Goal: Task Accomplishment & Management: Manage account settings

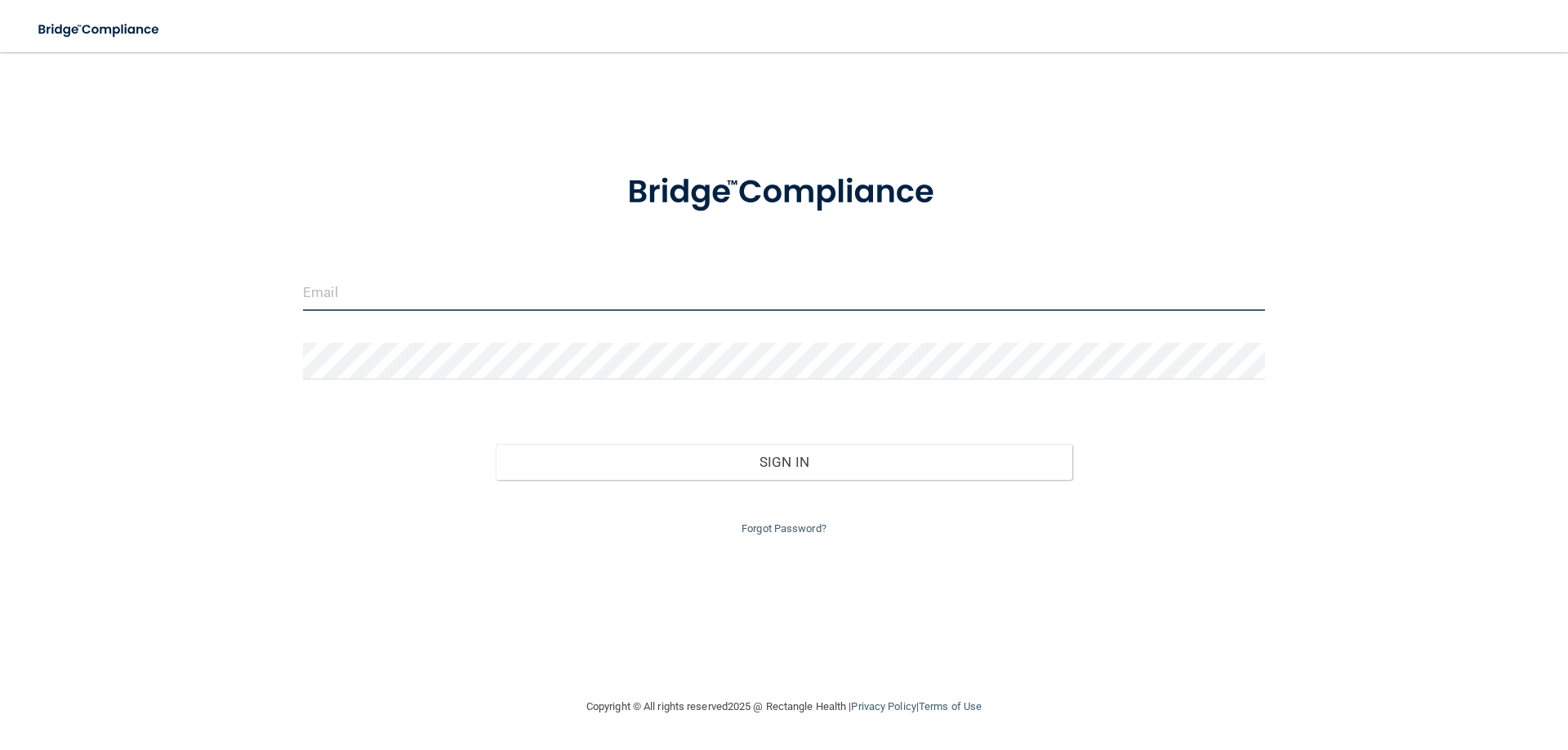
click at [435, 291] on input "email" at bounding box center [784, 293] width 963 height 36
type input "[PERSON_NAME][EMAIL_ADDRESS][PERSON_NAME][DOMAIN_NAME]"
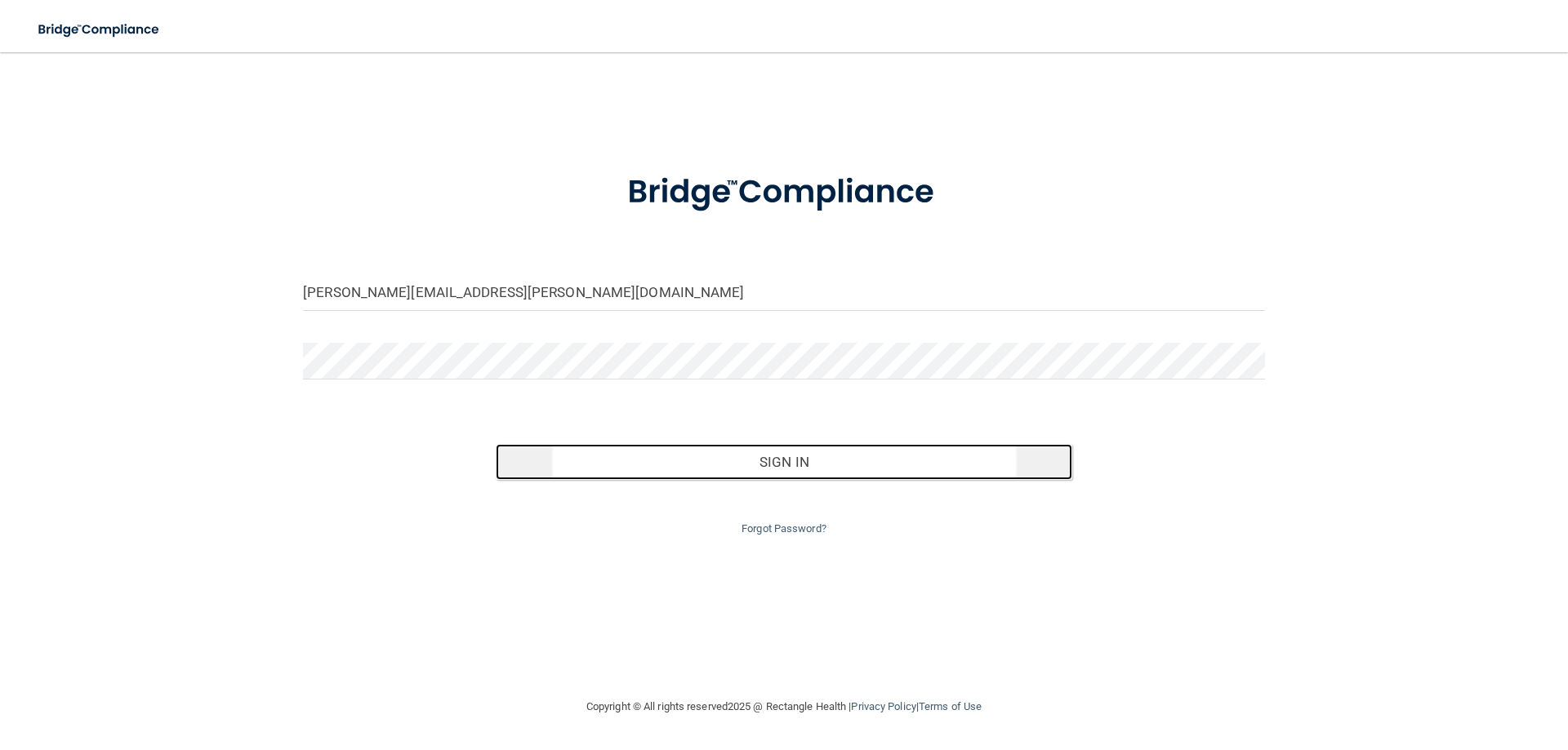
click at [709, 449] on button "Sign In" at bounding box center [784, 462] width 577 height 36
click at [648, 459] on button "Sign In" at bounding box center [784, 462] width 577 height 36
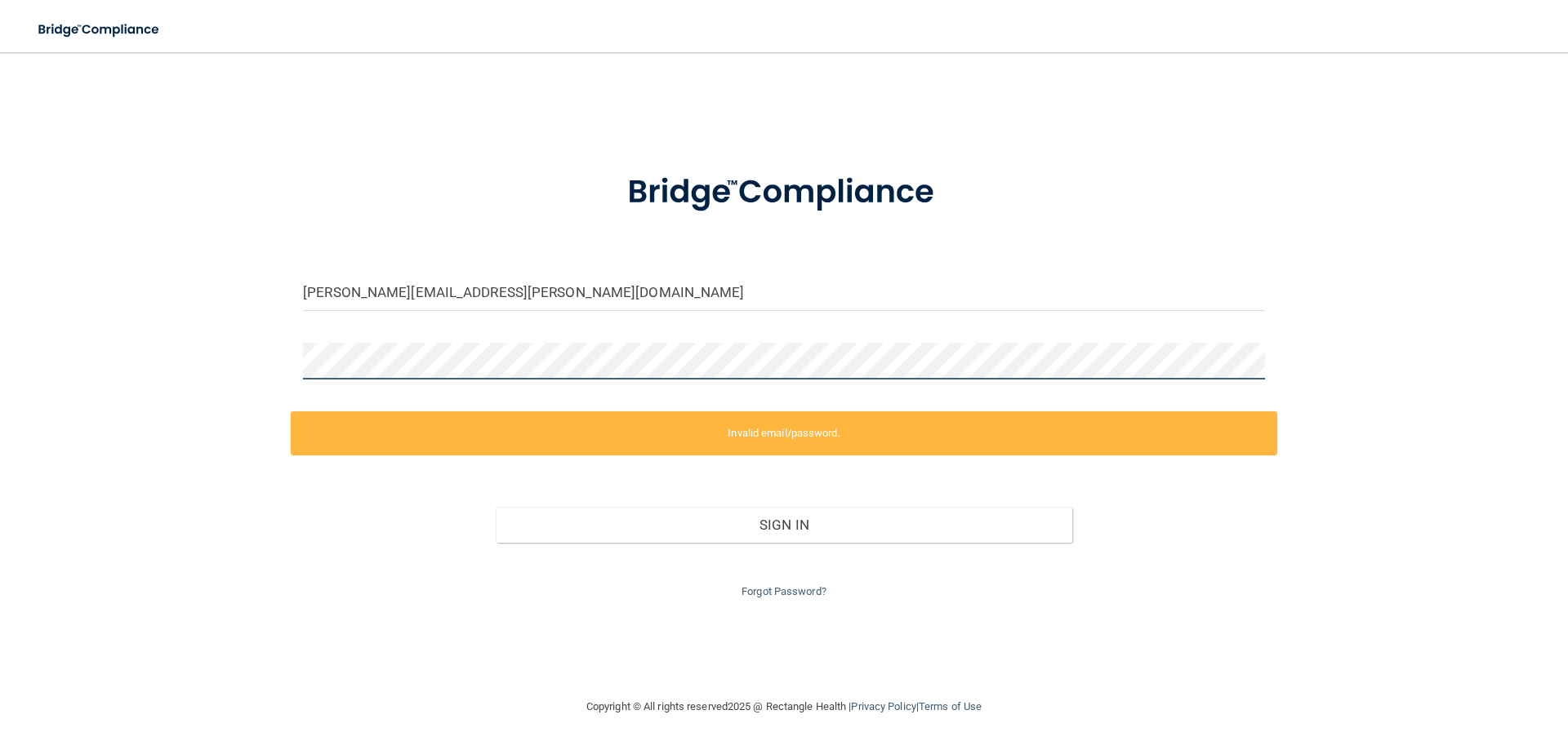
click at [262, 400] on div "[PERSON_NAME][EMAIL_ADDRESS][PERSON_NAME][DOMAIN_NAME] Invalid email/password. …" at bounding box center [784, 375] width 1503 height 613
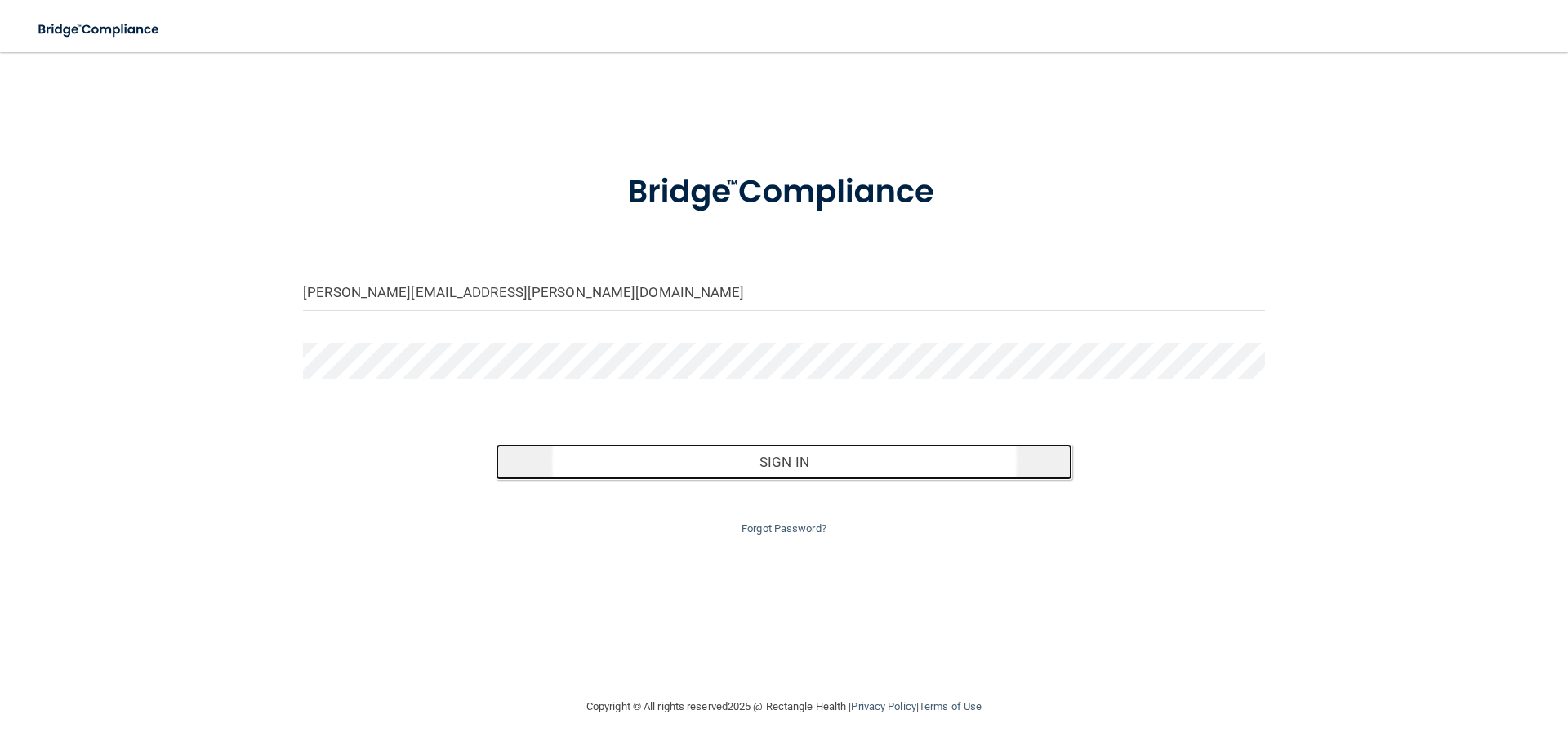
click at [606, 466] on button "Sign In" at bounding box center [784, 462] width 577 height 36
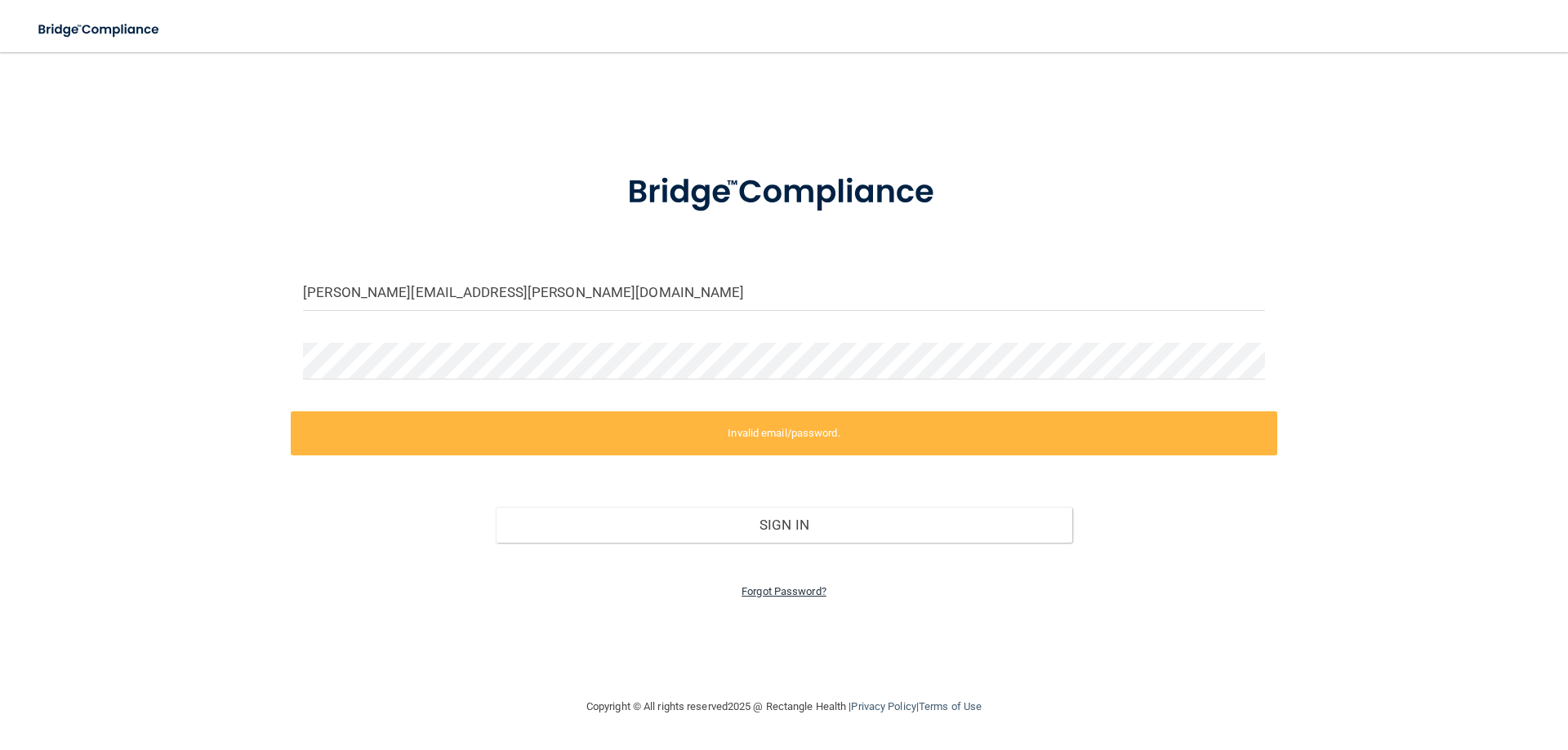
click at [763, 589] on link "Forgot Password?" at bounding box center [784, 592] width 85 height 12
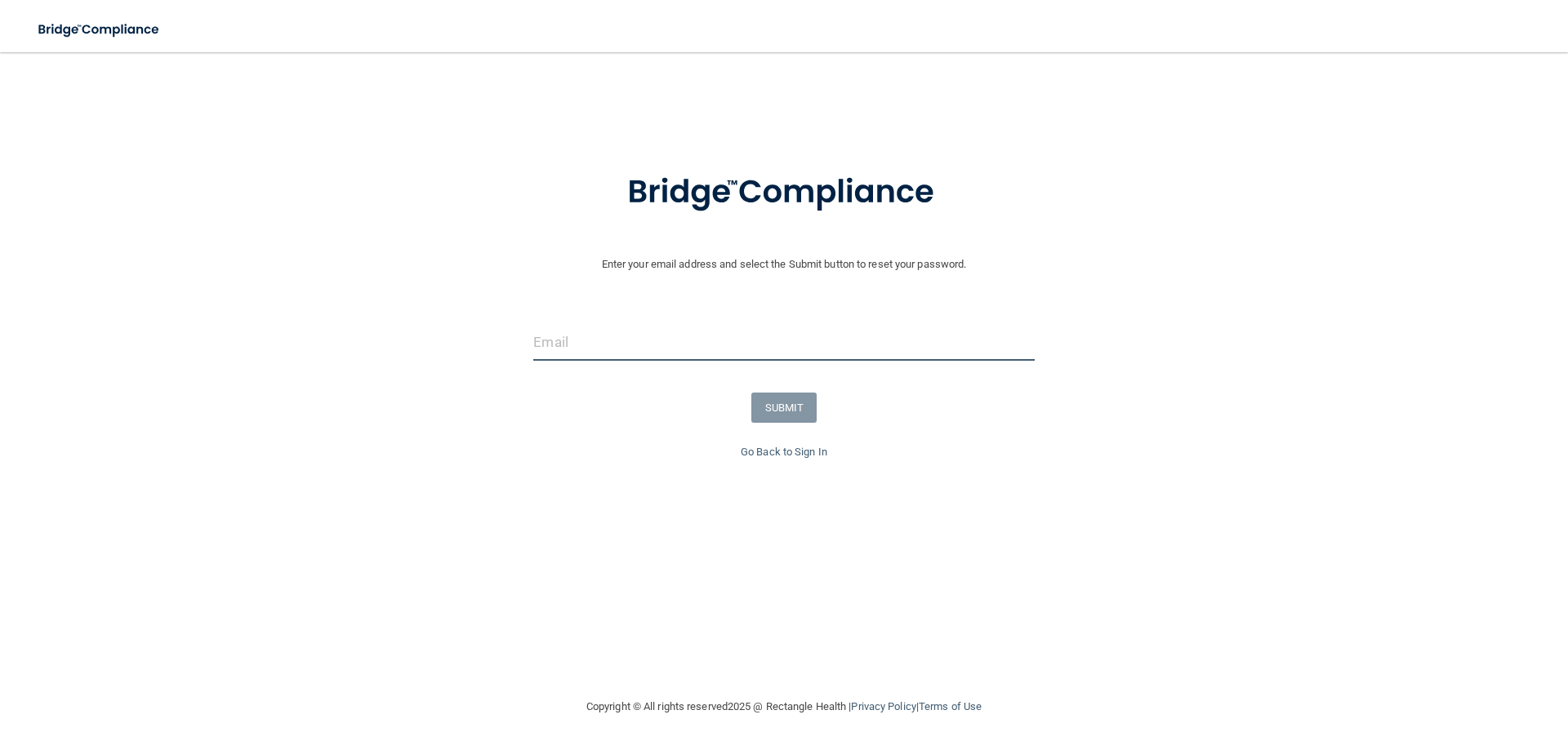
click at [603, 361] on div at bounding box center [783, 349] width 526 height 49
type input "[PERSON_NAME][EMAIL_ADDRESS][PERSON_NAME][DOMAIN_NAME]"
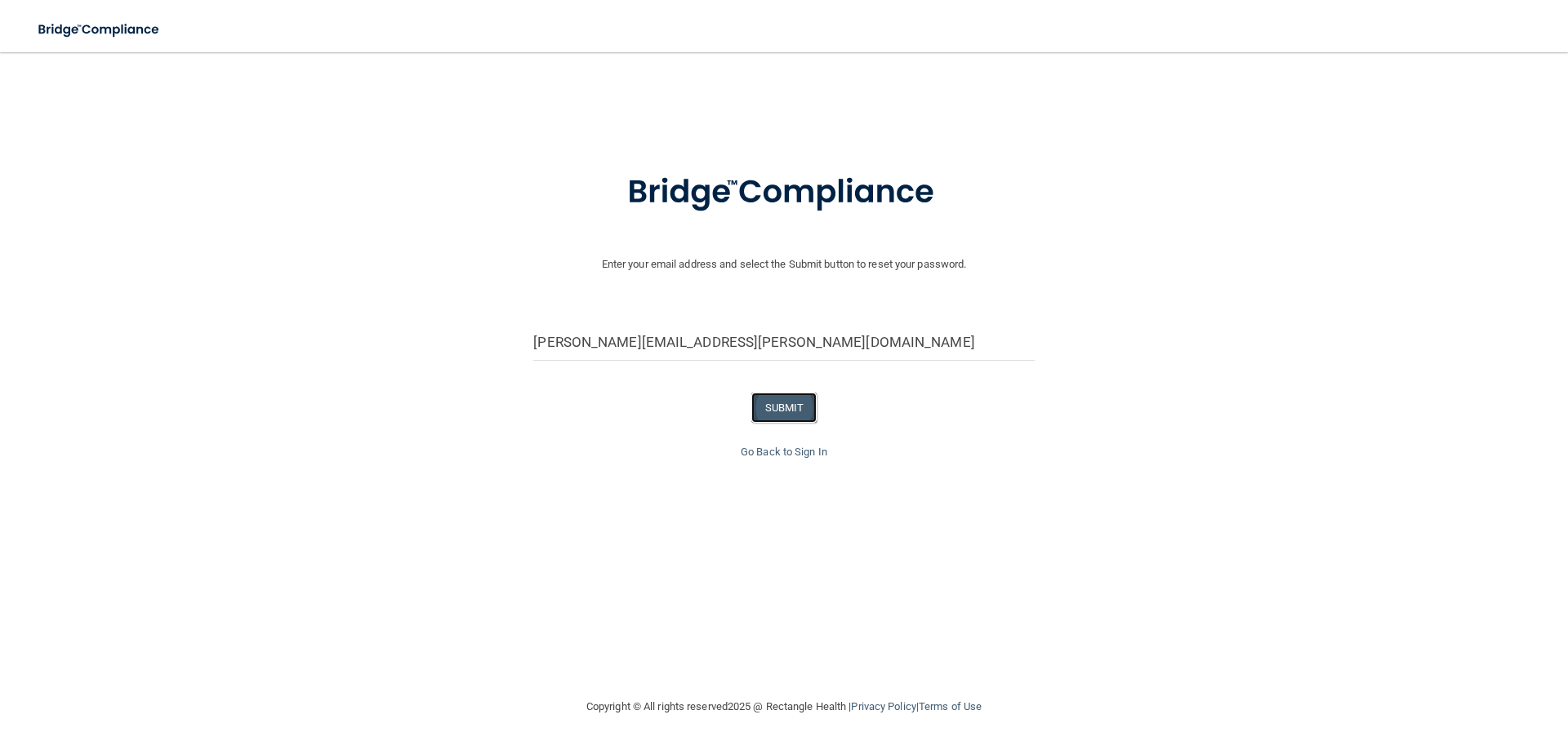
click at [763, 400] on button "SUBMIT" at bounding box center [784, 407] width 66 height 30
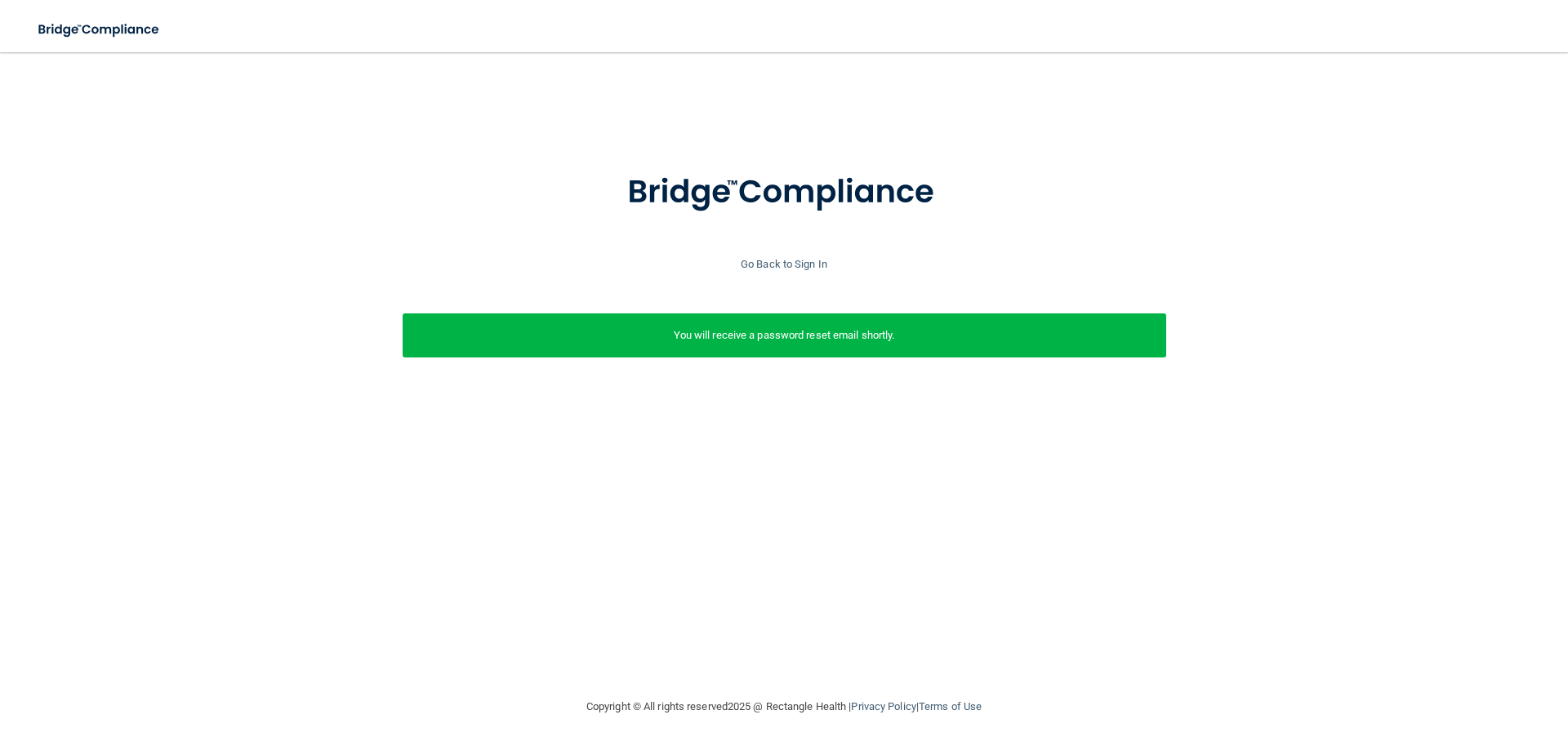
click at [717, 326] on p "You will receive a password reset email shortly." at bounding box center [784, 335] width 739 height 19
click at [794, 258] on link "Go Back to Sign In" at bounding box center [784, 264] width 86 height 12
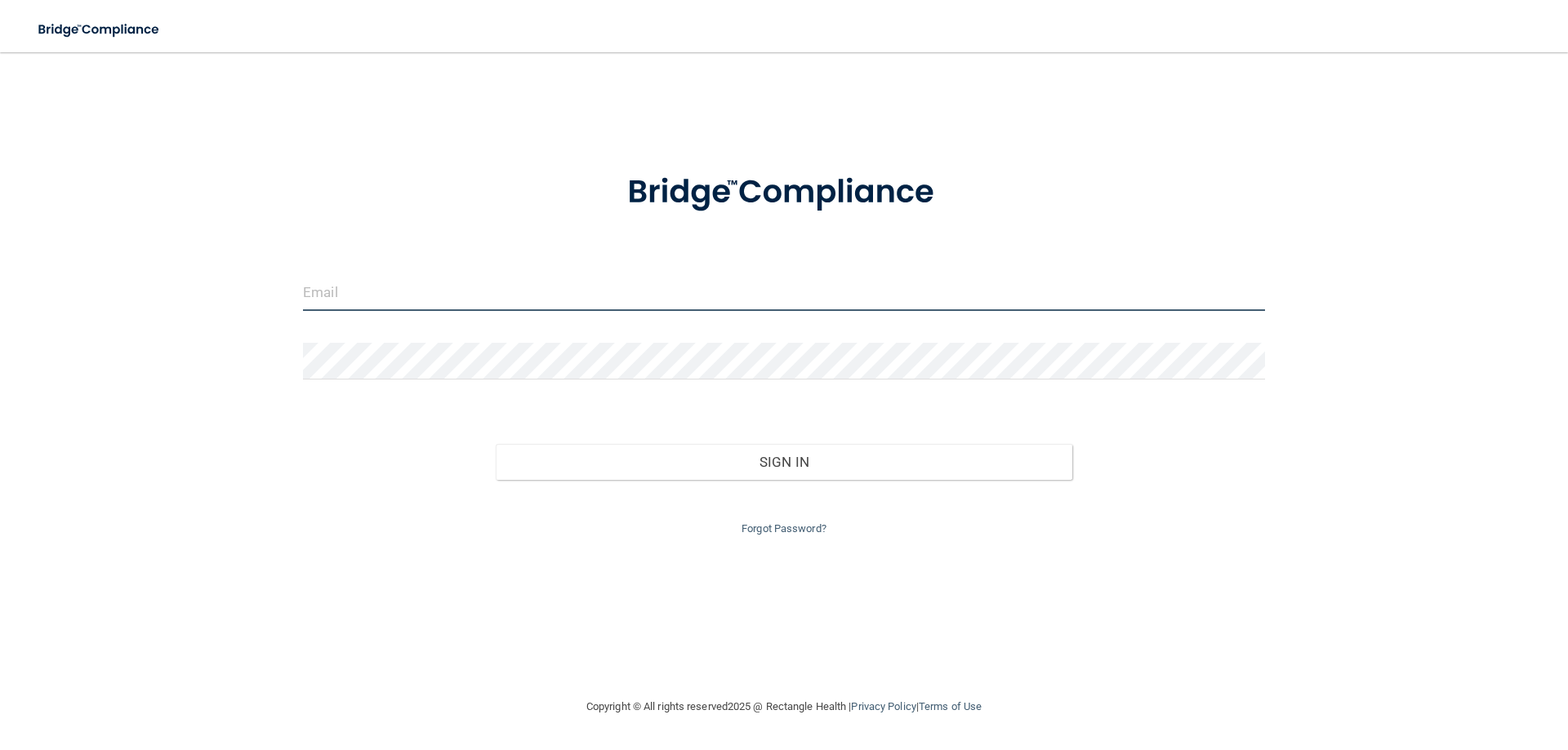
click at [592, 297] on input "email" at bounding box center [784, 293] width 963 height 36
click at [777, 526] on link "Forgot Password?" at bounding box center [784, 528] width 85 height 12
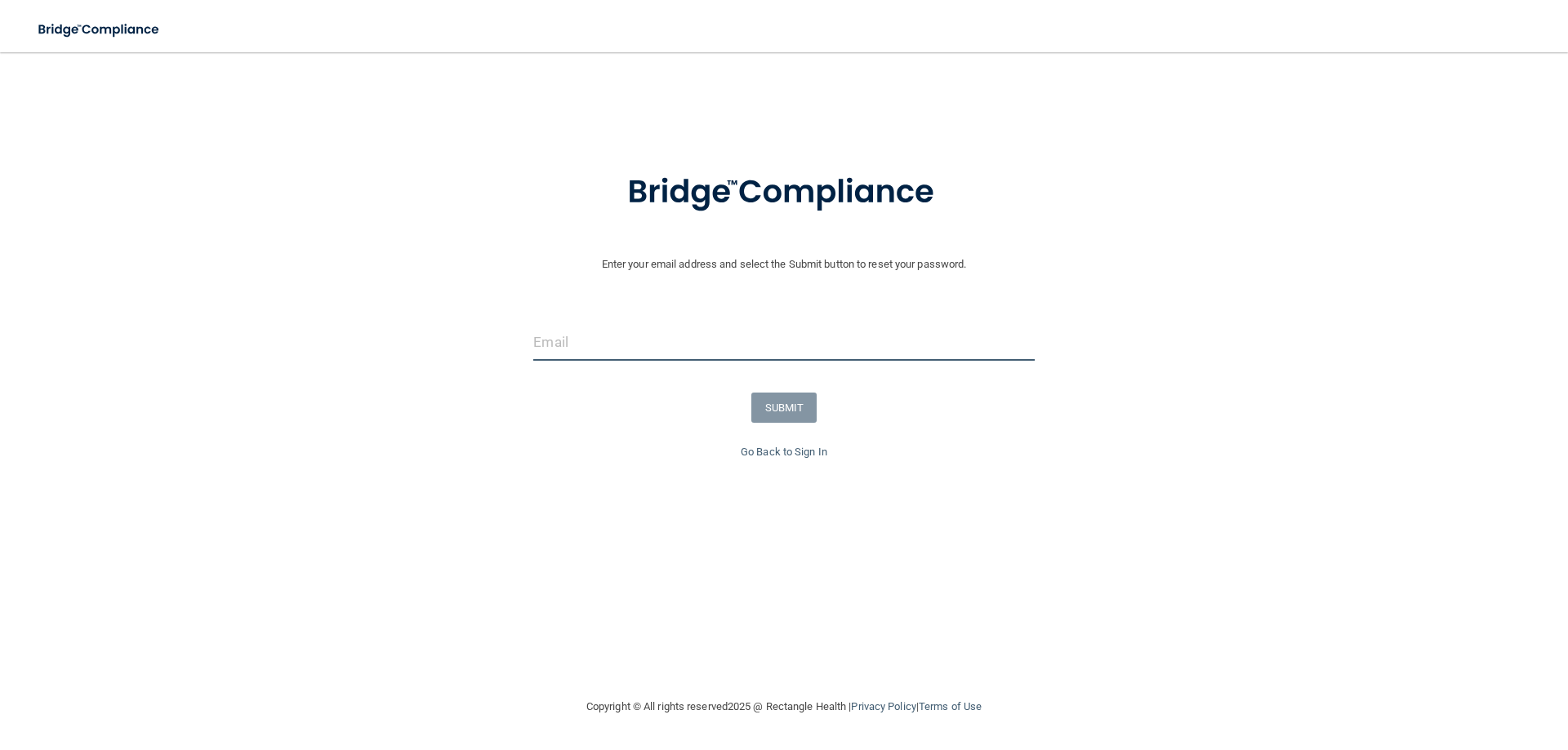
click at [581, 344] on input "email" at bounding box center [783, 343] width 501 height 36
type input "[PERSON_NAME][EMAIL_ADDRESS][PERSON_NAME][DOMAIN_NAME]"
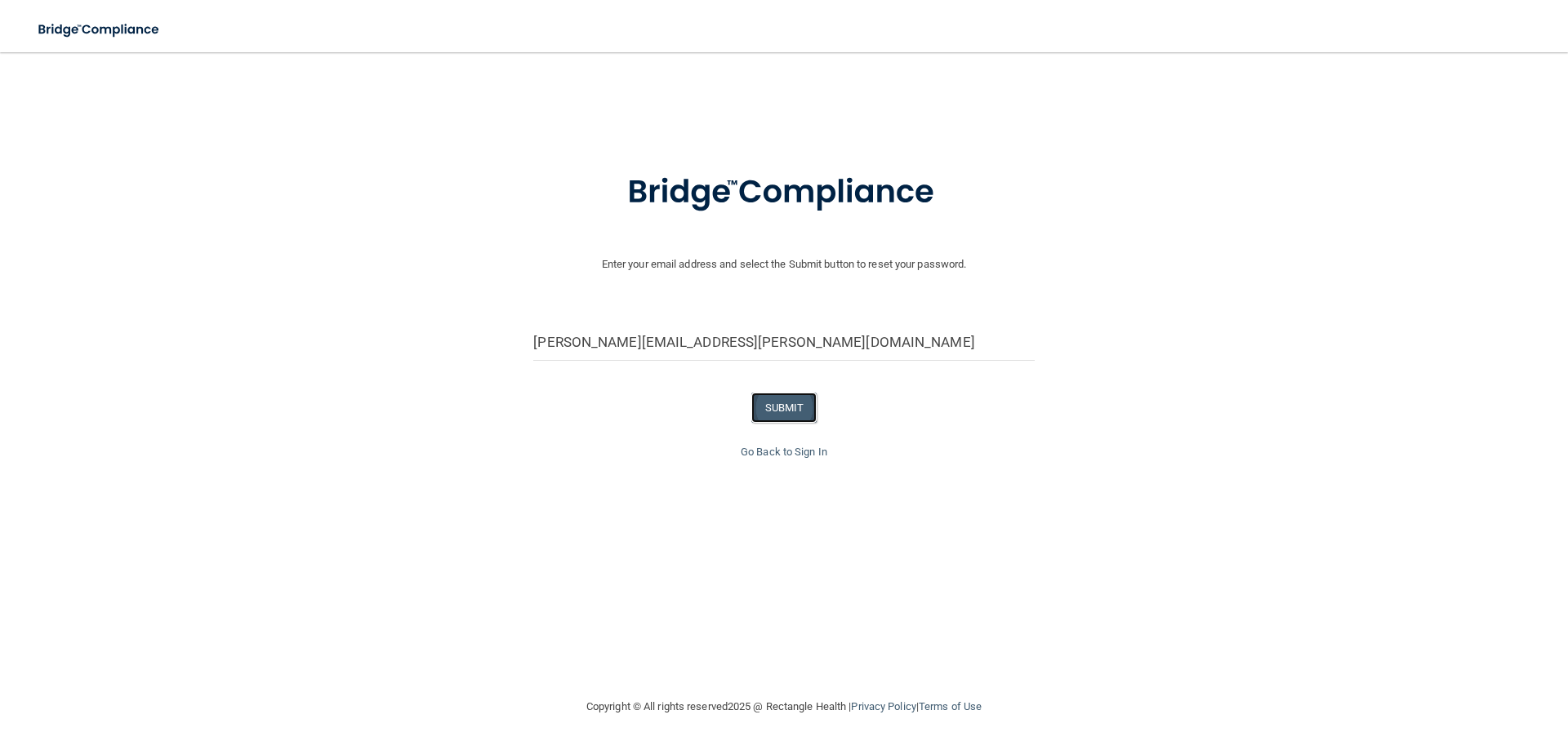
click at [796, 405] on button "SUBMIT" at bounding box center [784, 407] width 66 height 30
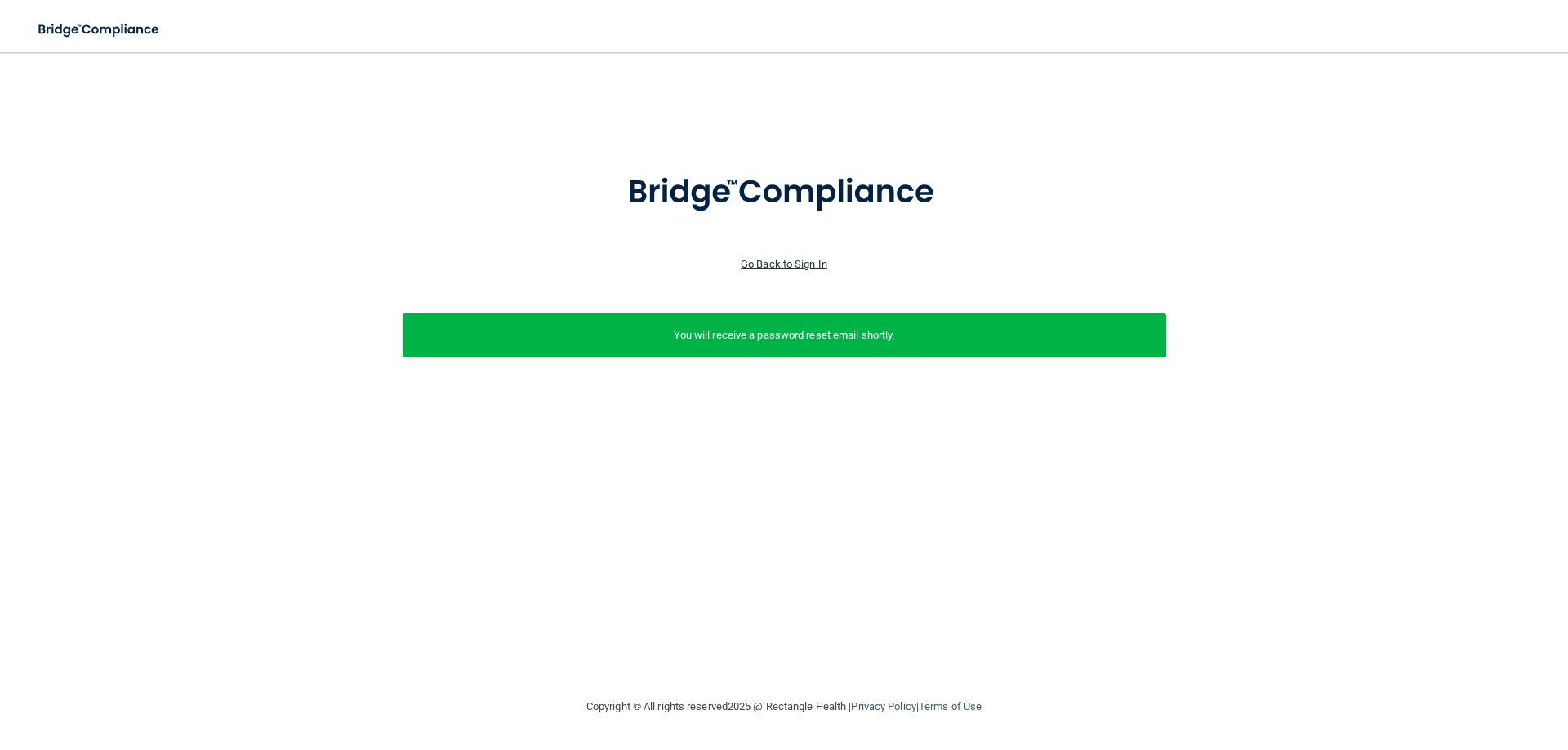
click at [786, 265] on link "Go Back to Sign In" at bounding box center [784, 264] width 86 height 12
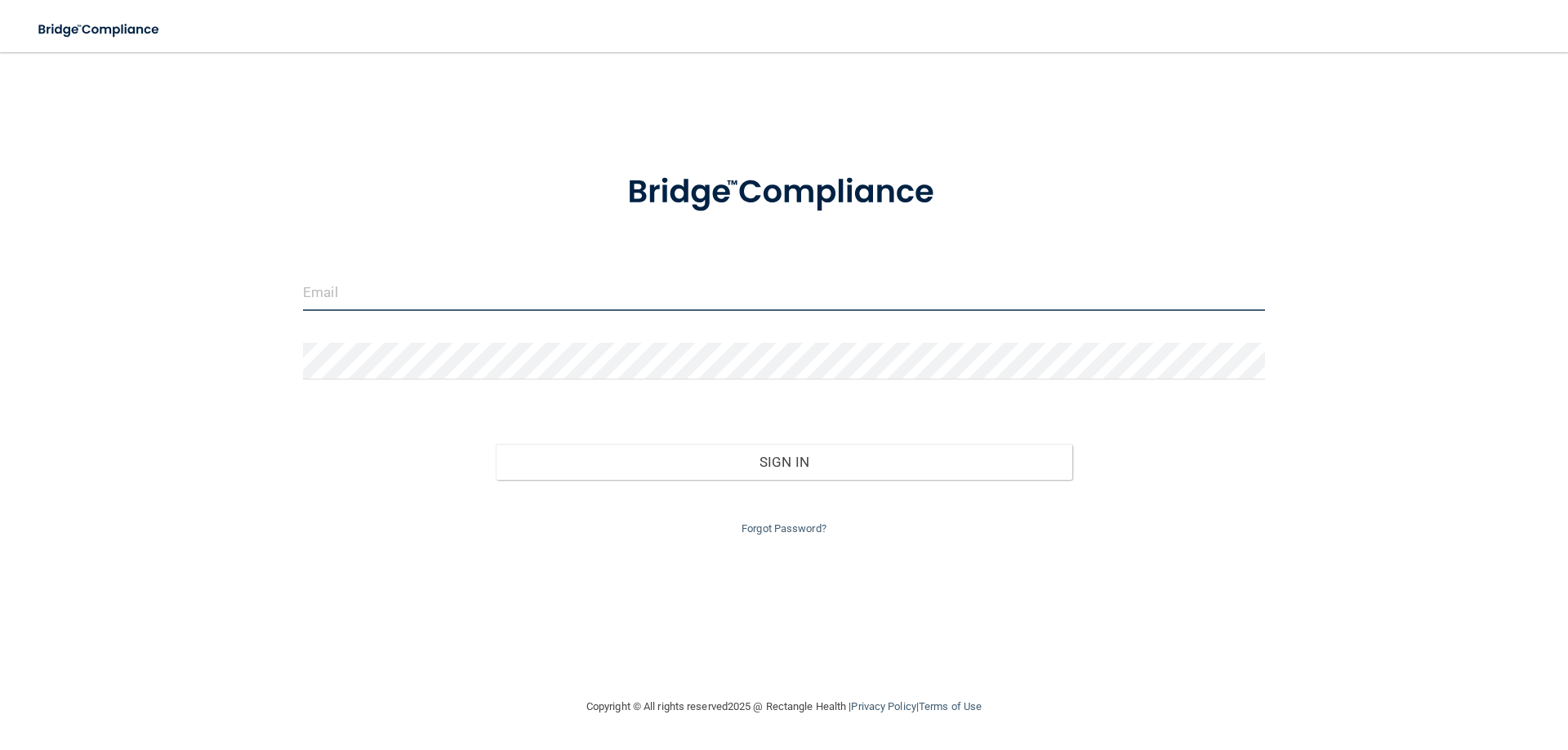
click at [556, 285] on input "email" at bounding box center [784, 293] width 963 height 36
type input "[EMAIL_ADDRESS][DOMAIN_NAME]"
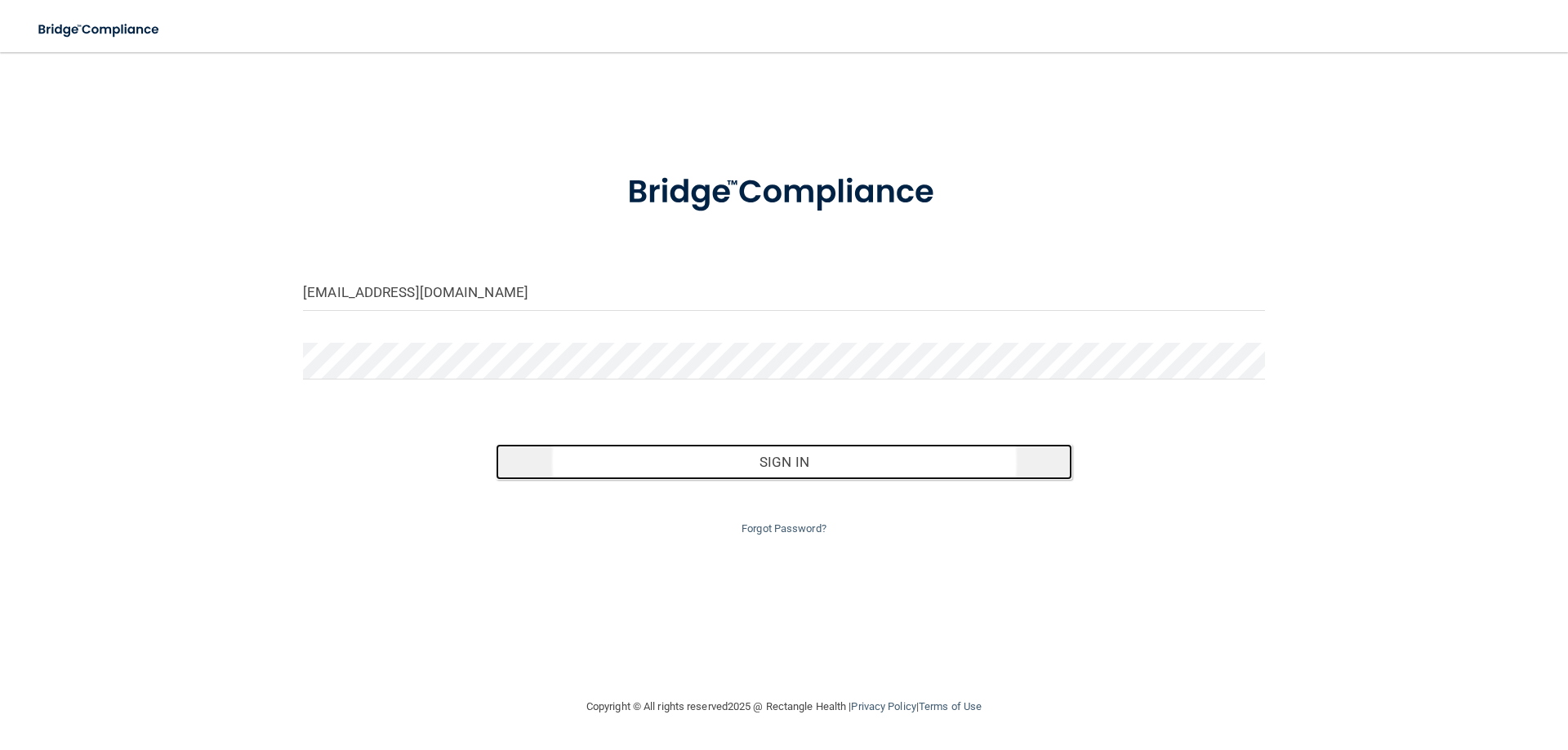
click at [538, 451] on button "Sign In" at bounding box center [784, 462] width 577 height 36
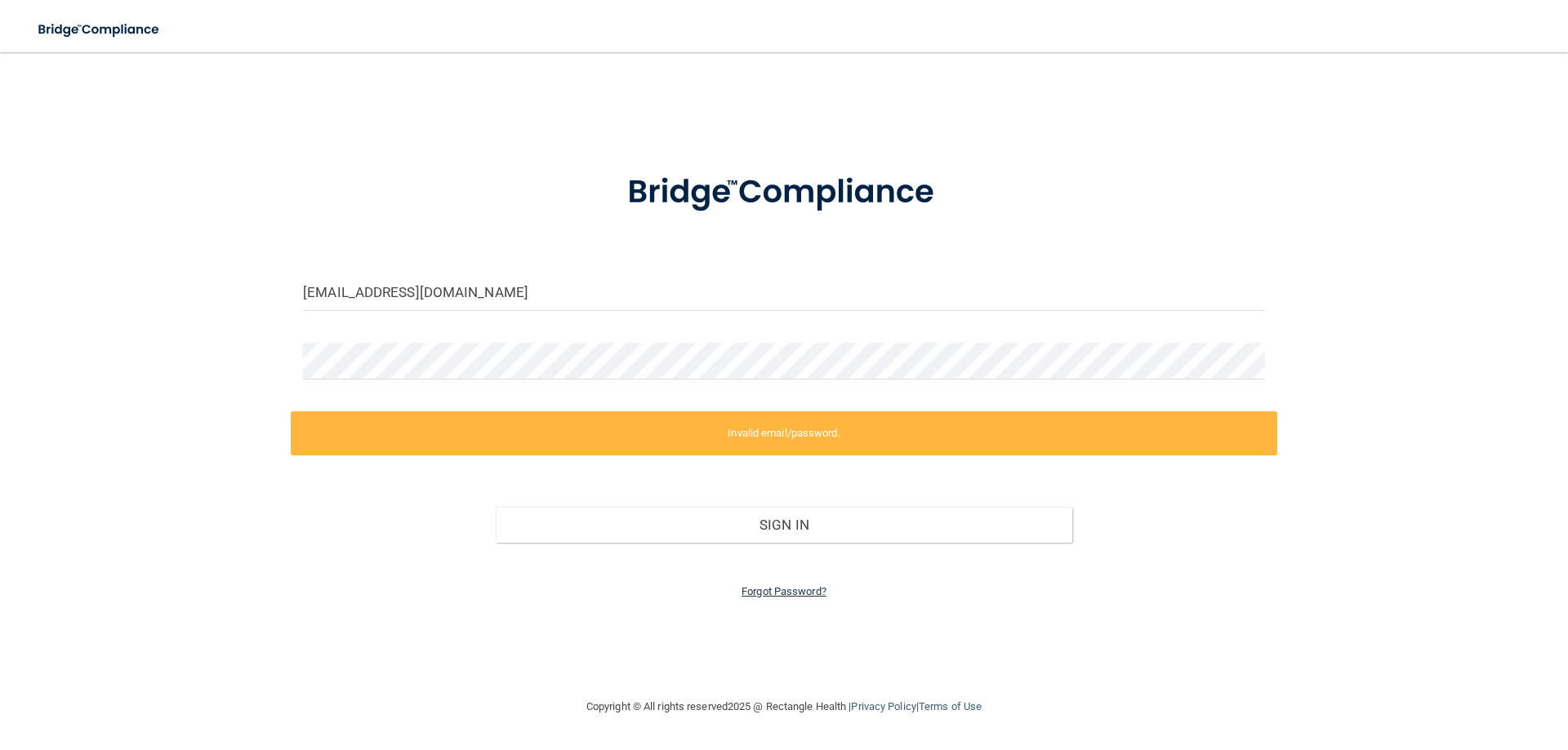
click at [796, 588] on link "Forgot Password?" at bounding box center [784, 592] width 85 height 12
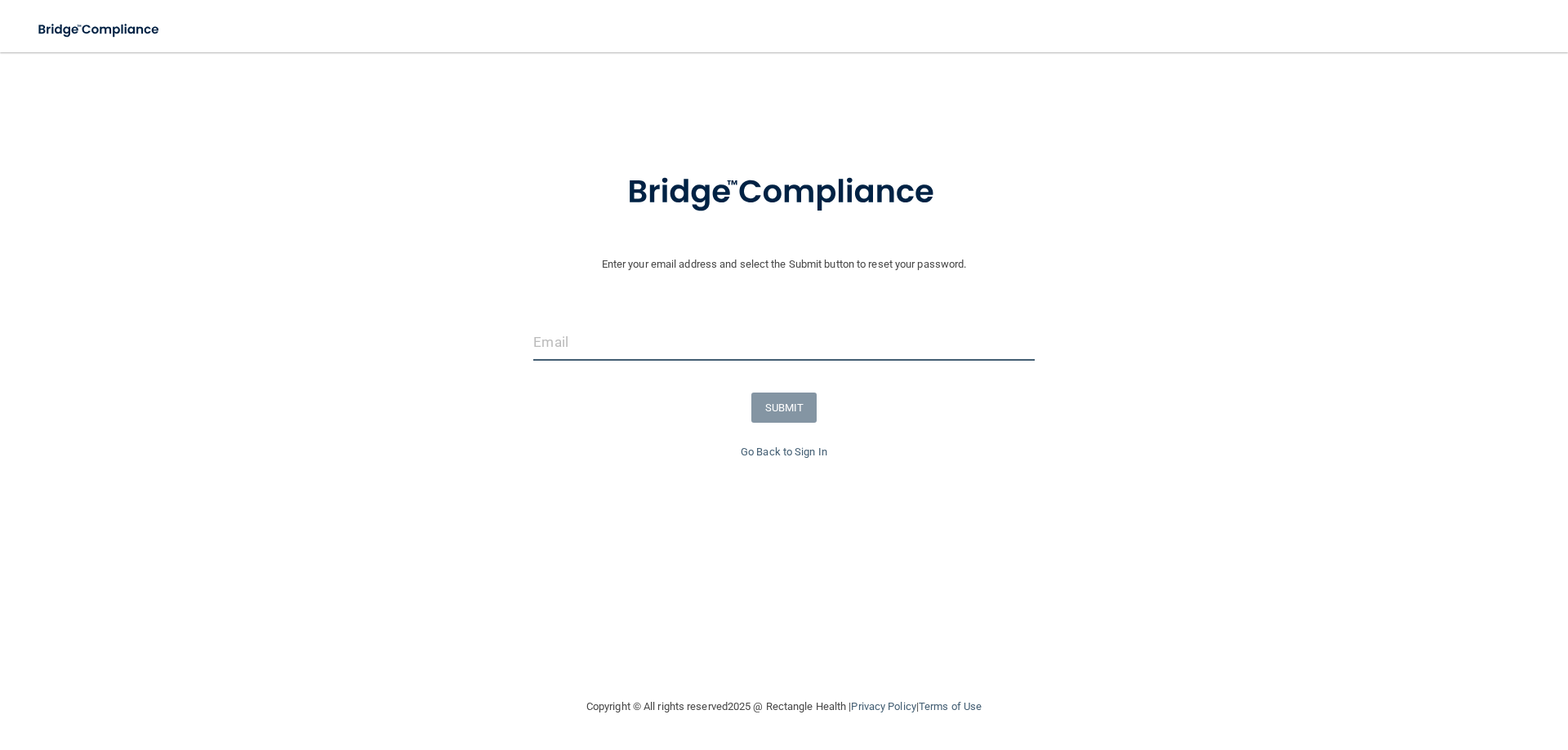
click at [600, 349] on input "email" at bounding box center [783, 343] width 501 height 36
type input "[EMAIL_ADDRESS][DOMAIN_NAME]"
click at [783, 415] on button "SUBMIT" at bounding box center [784, 407] width 66 height 30
